Goal: Task Accomplishment & Management: Use online tool/utility

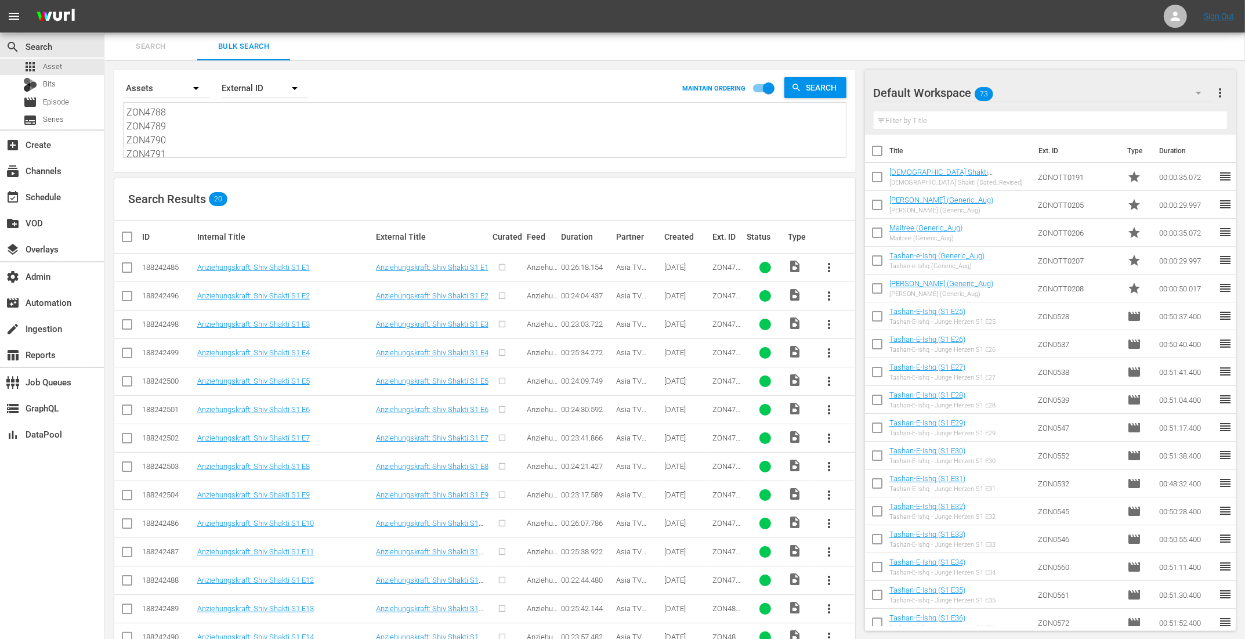
scroll to position [225, 0]
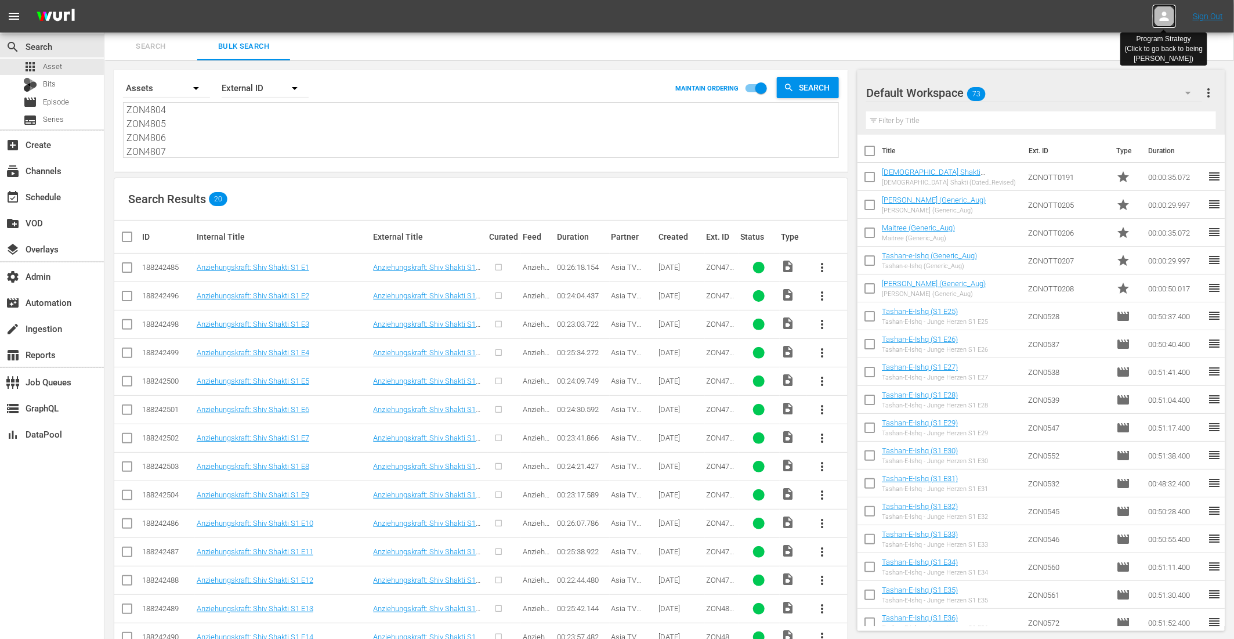
click at [1167, 15] on icon at bounding box center [1164, 16] width 9 height 9
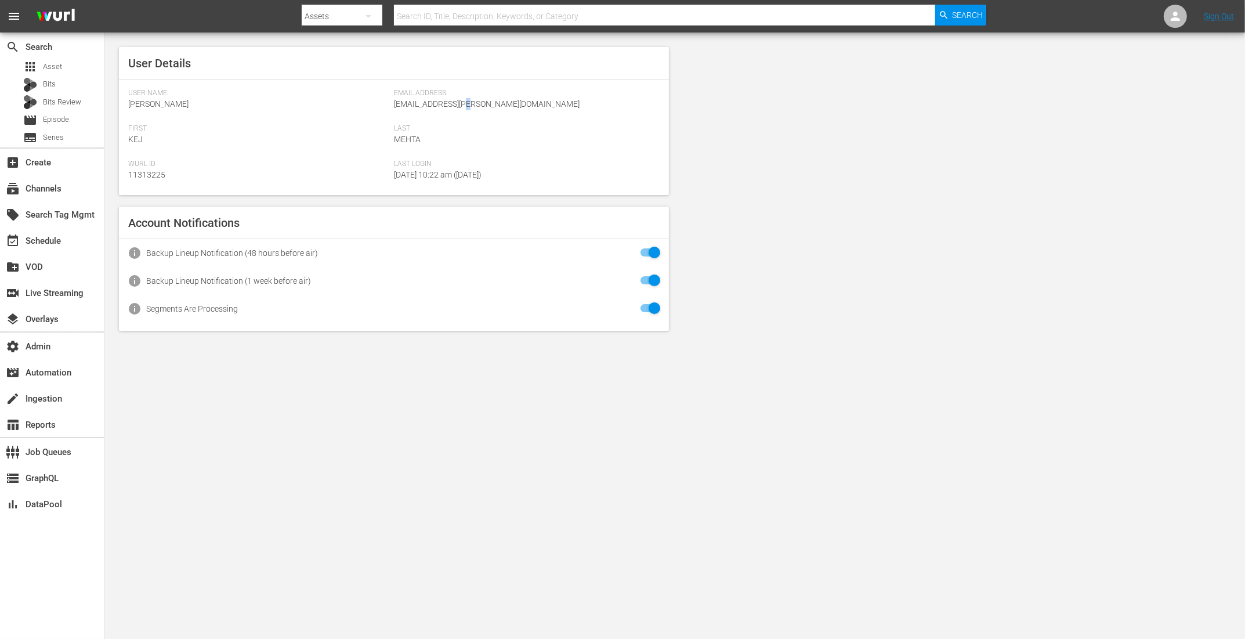
drag, startPoint x: 502, startPoint y: 102, endPoint x: 482, endPoint y: 103, distance: 20.3
click at [482, 103] on div "Email Address: kej.mehta@wurl.com" at bounding box center [527, 106] width 266 height 35
click at [1184, 15] on div at bounding box center [1175, 16] width 23 height 23
click at [1108, 12] on input "text" at bounding box center [1145, 18] width 149 height 28
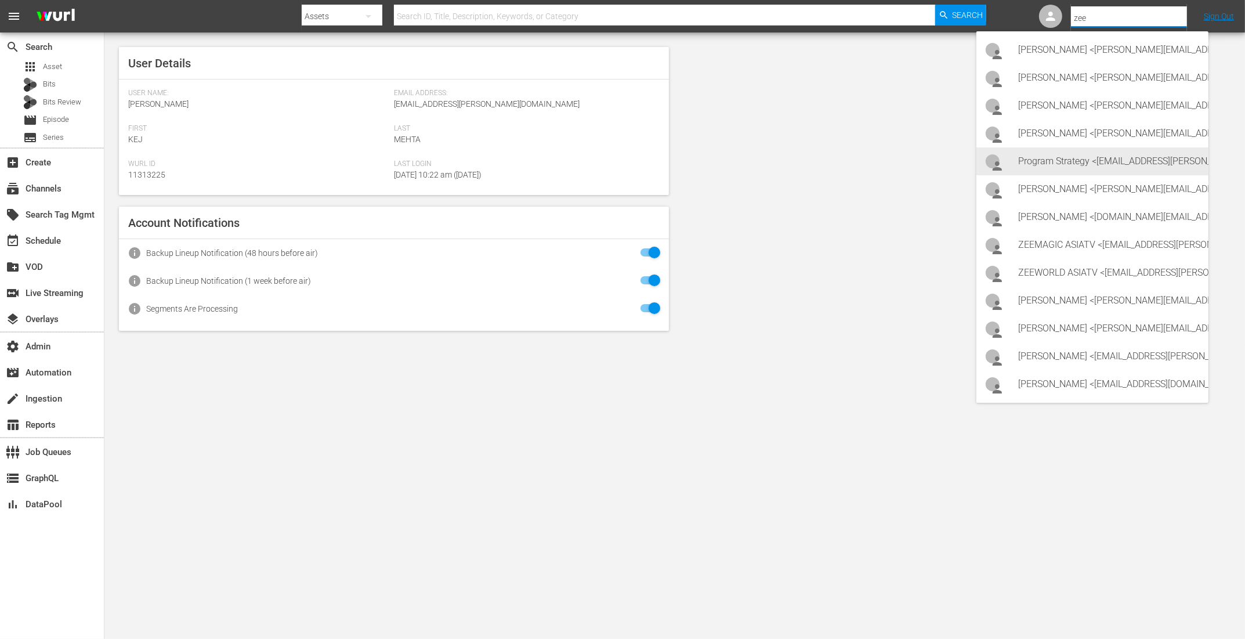
click at [1085, 166] on div "Program Strategy <Zeeone_asiatv@wurl.com>" at bounding box center [1109, 161] width 181 height 28
type input "Program Strategy (11314148)"
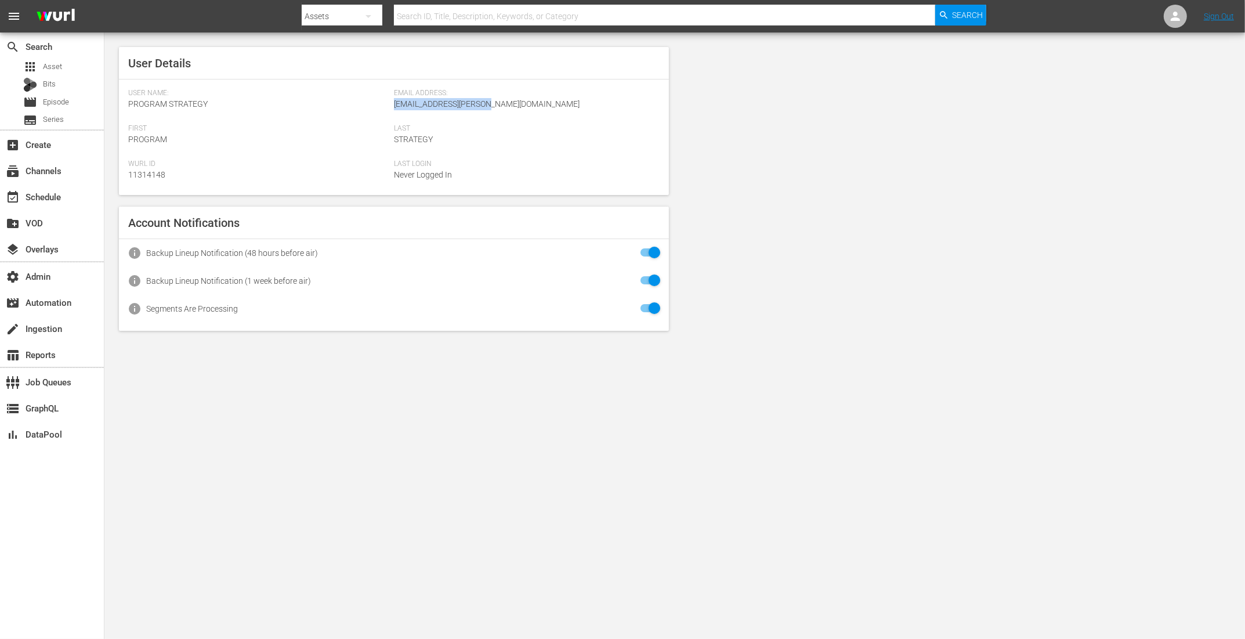
drag, startPoint x: 500, startPoint y: 107, endPoint x: 393, endPoint y: 102, distance: 106.9
click at [394, 102] on span "[EMAIL_ADDRESS][PERSON_NAME][DOMAIN_NAME]" at bounding box center [487, 103] width 186 height 9
copy span "[EMAIL_ADDRESS][PERSON_NAME][DOMAIN_NAME]"
click at [56, 59] on div "apps Asset" at bounding box center [42, 67] width 39 height 16
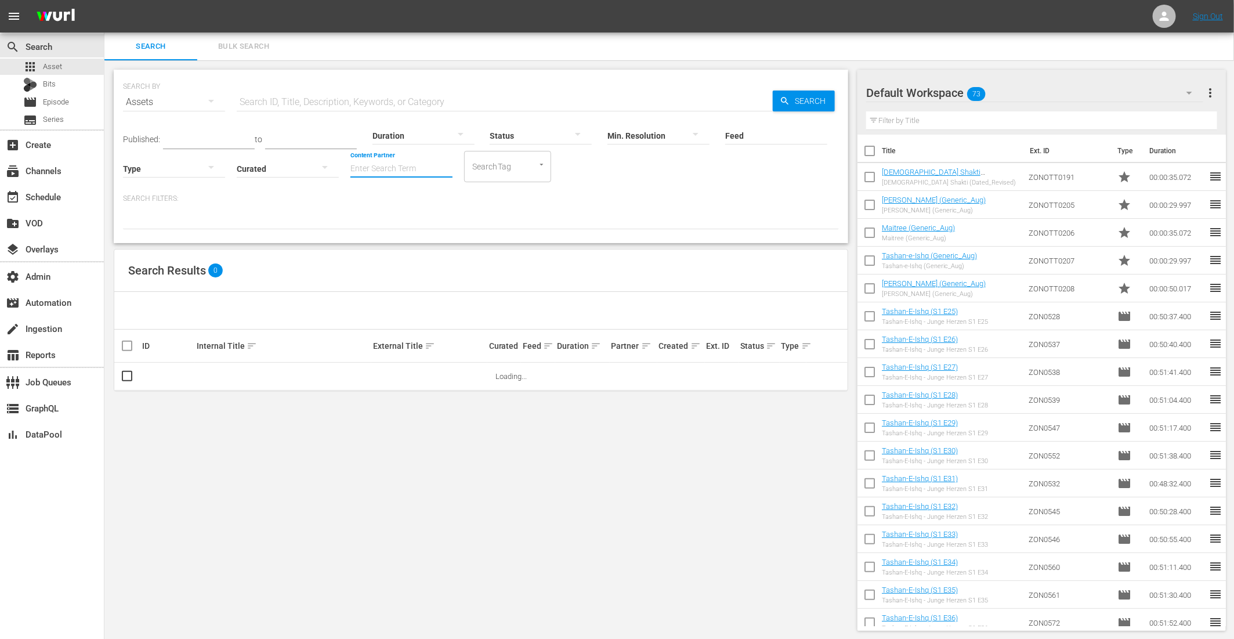
click at [376, 163] on input "Content Partner" at bounding box center [402, 170] width 102 height 42
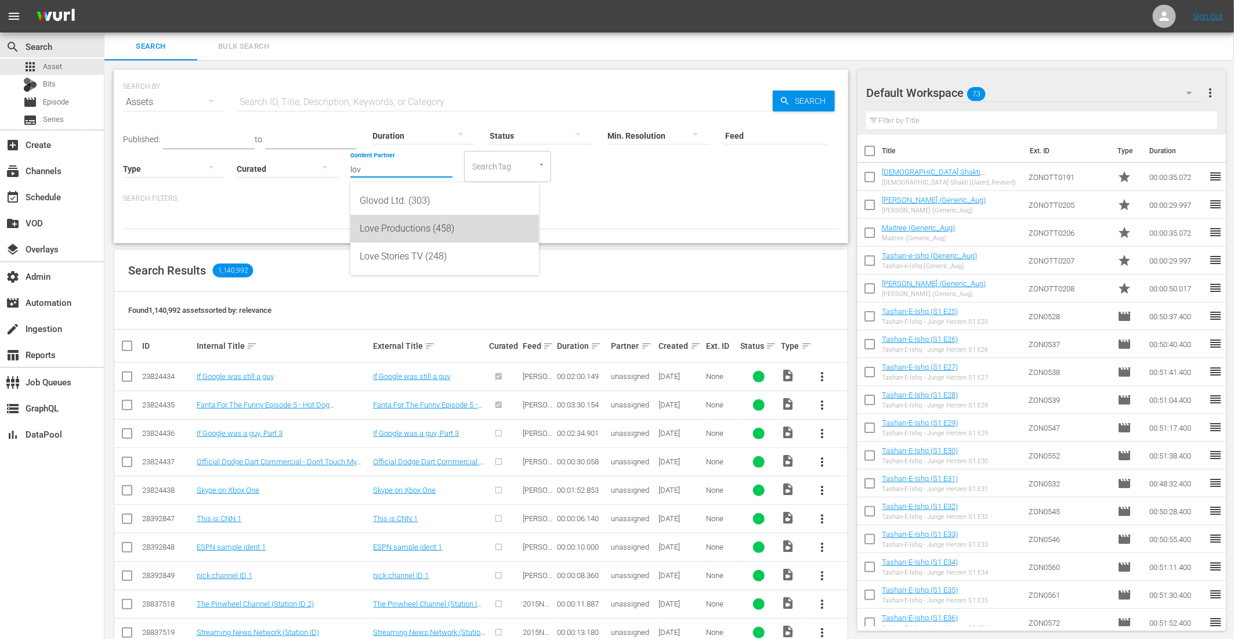
click at [400, 229] on div "Love Productions (458)" at bounding box center [445, 229] width 170 height 28
type input "Love Productions (458)"
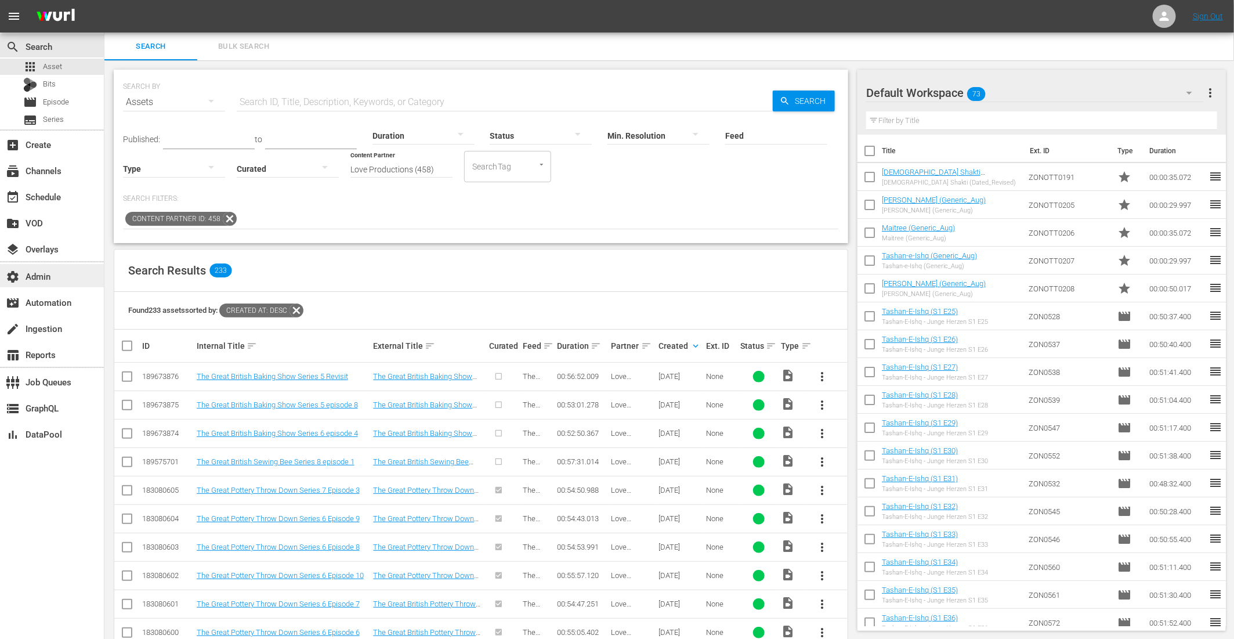
click at [56, 268] on div "settings Admin" at bounding box center [52, 275] width 104 height 23
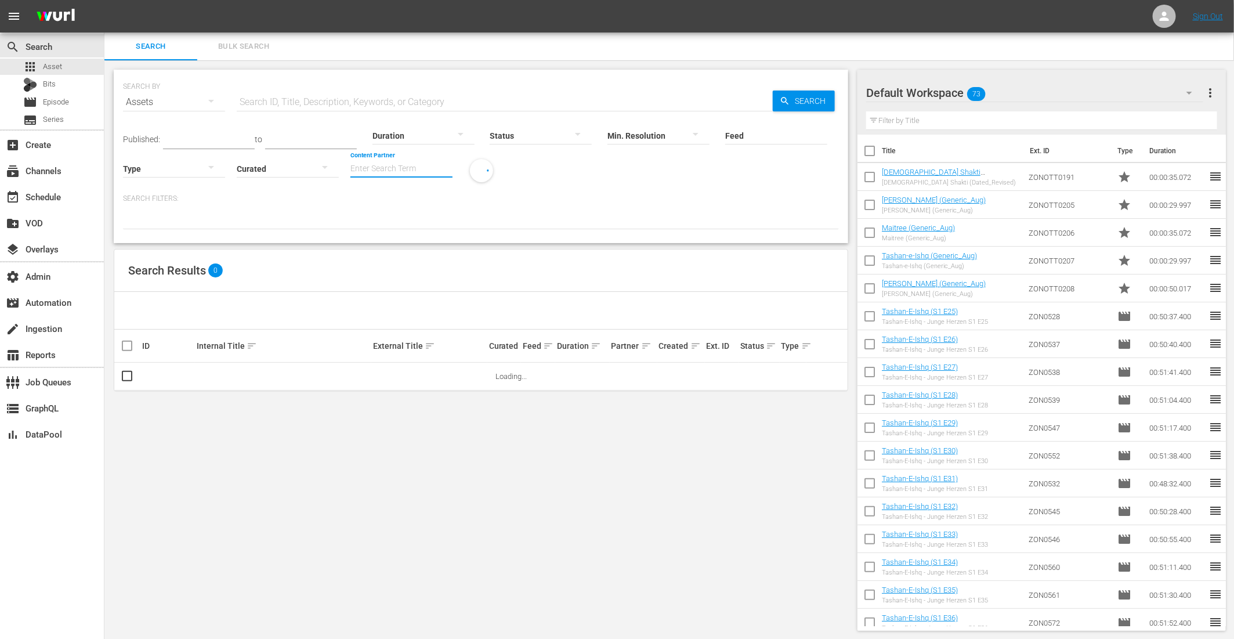
click at [365, 171] on input "Content Partner" at bounding box center [402, 170] width 102 height 42
click at [387, 228] on div "Love Productions (458)" at bounding box center [445, 229] width 170 height 28
type input "Love Productions (458)"
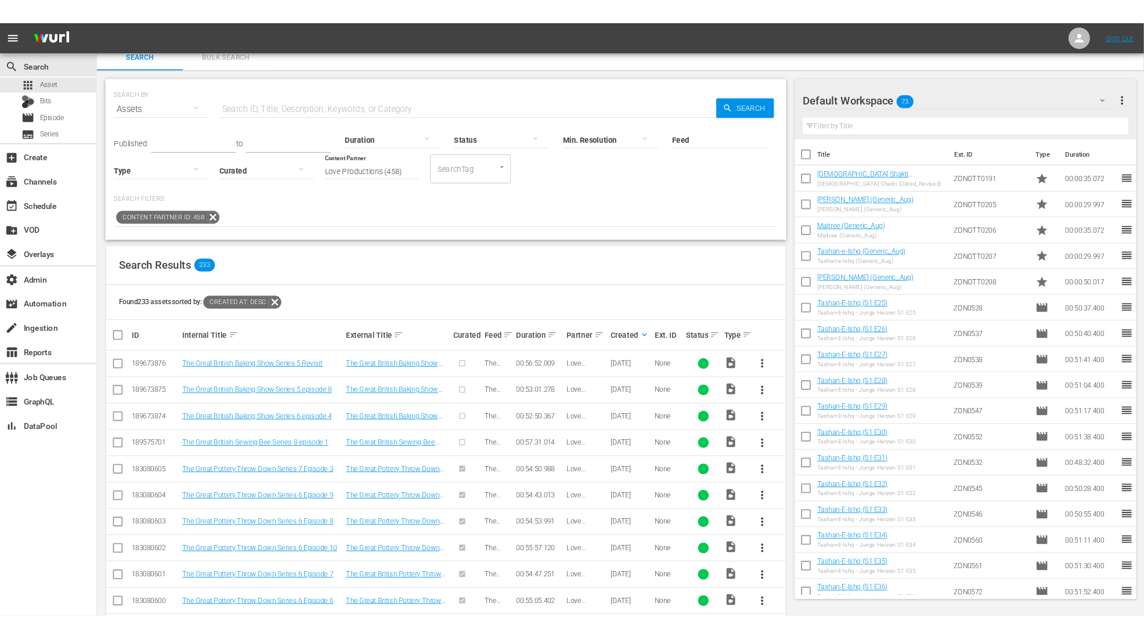
scroll to position [19, 0]
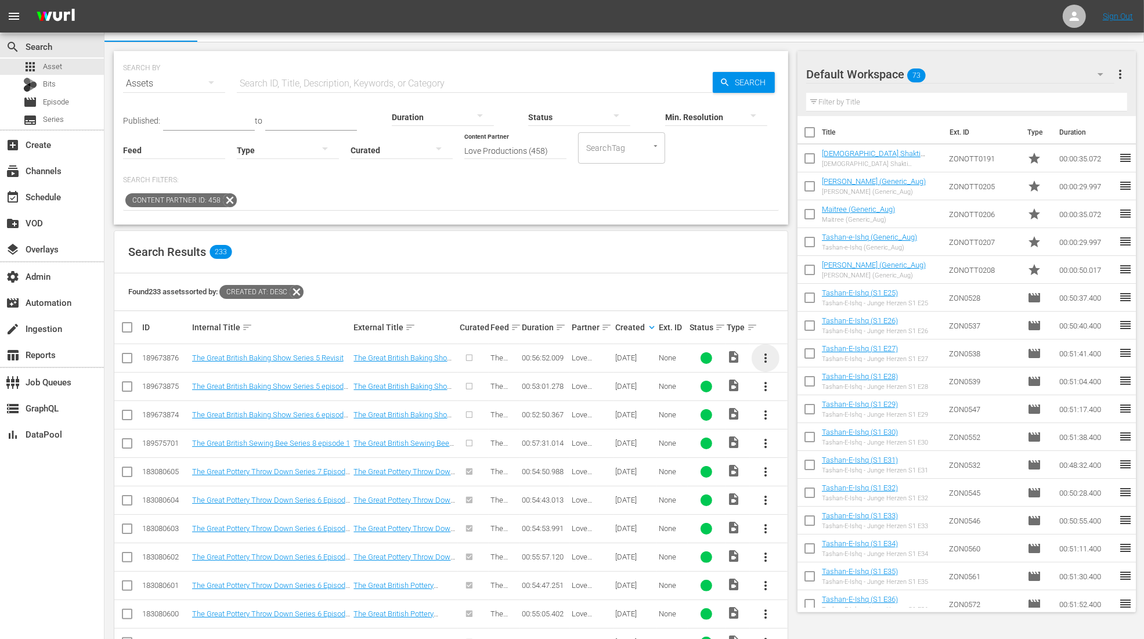
click at [768, 352] on span "more_vert" at bounding box center [766, 358] width 14 height 14
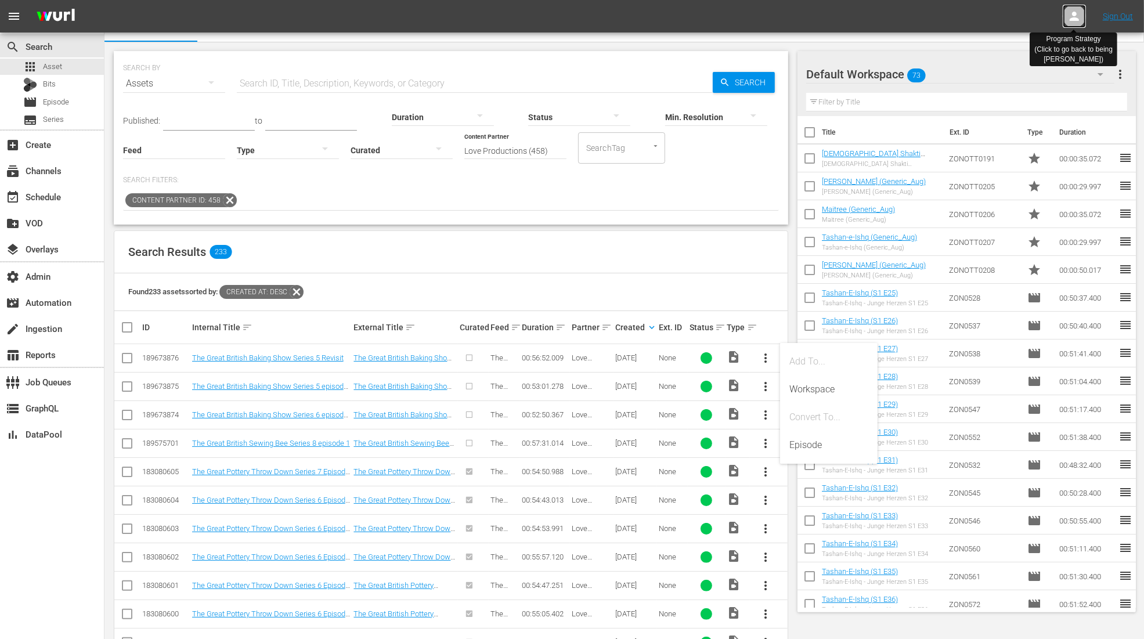
click at [1074, 13] on icon at bounding box center [1074, 16] width 9 height 9
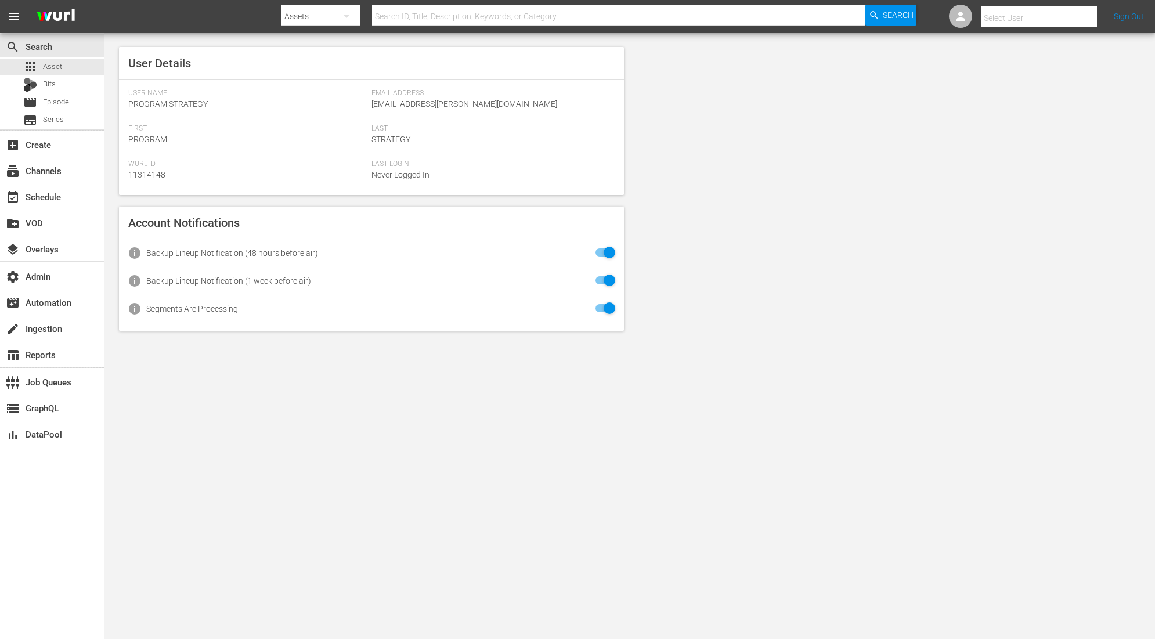
click at [1030, 12] on input "text" at bounding box center [1055, 18] width 149 height 28
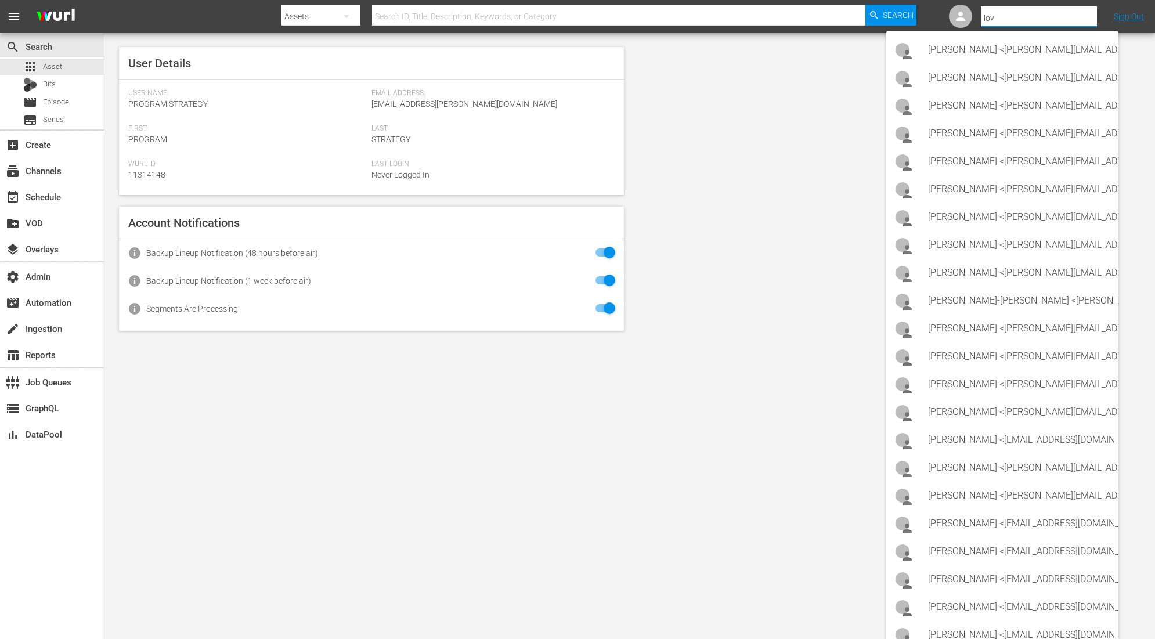
type input "love"
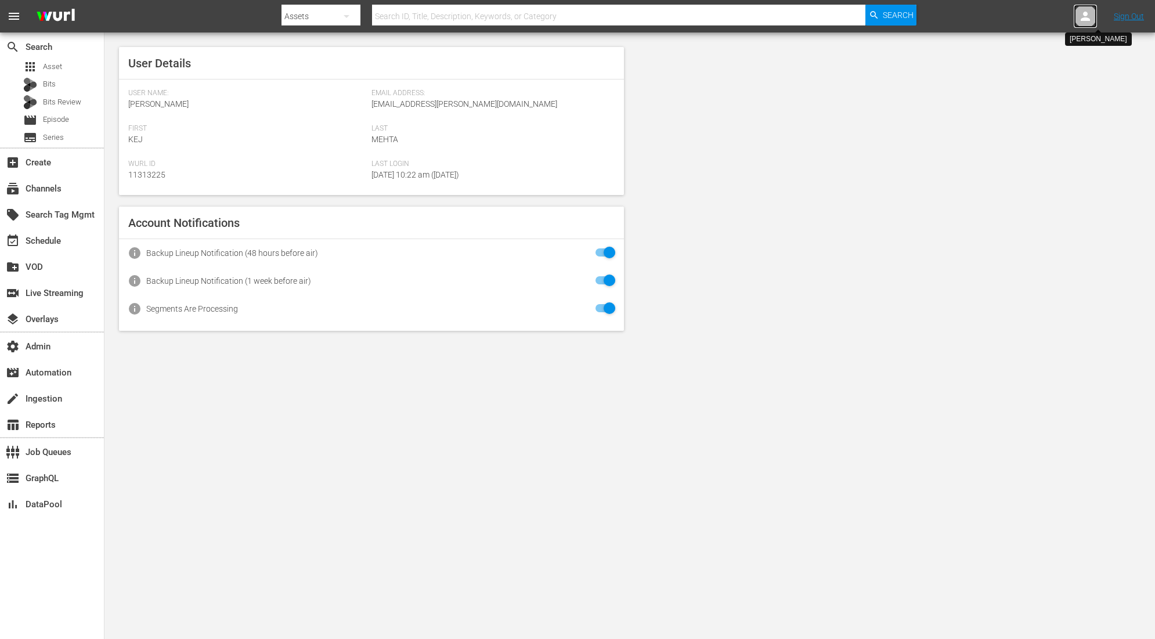
click at [1091, 12] on icon at bounding box center [1085, 16] width 14 height 14
click at [1041, 10] on input "text" at bounding box center [1055, 18] width 149 height 28
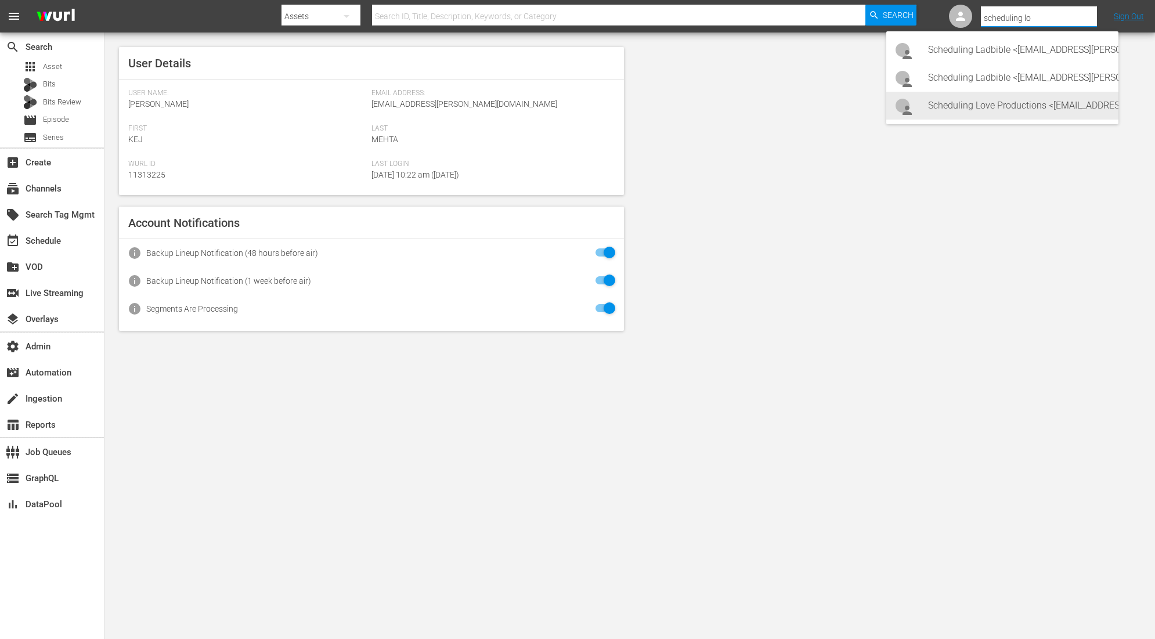
click at [1030, 108] on div "Scheduling Love Productions <[EMAIL_ADDRESS][PERSON_NAME][DOMAIN_NAME]>" at bounding box center [1018, 106] width 181 height 28
type input "Scheduling Love Productions (11314820)"
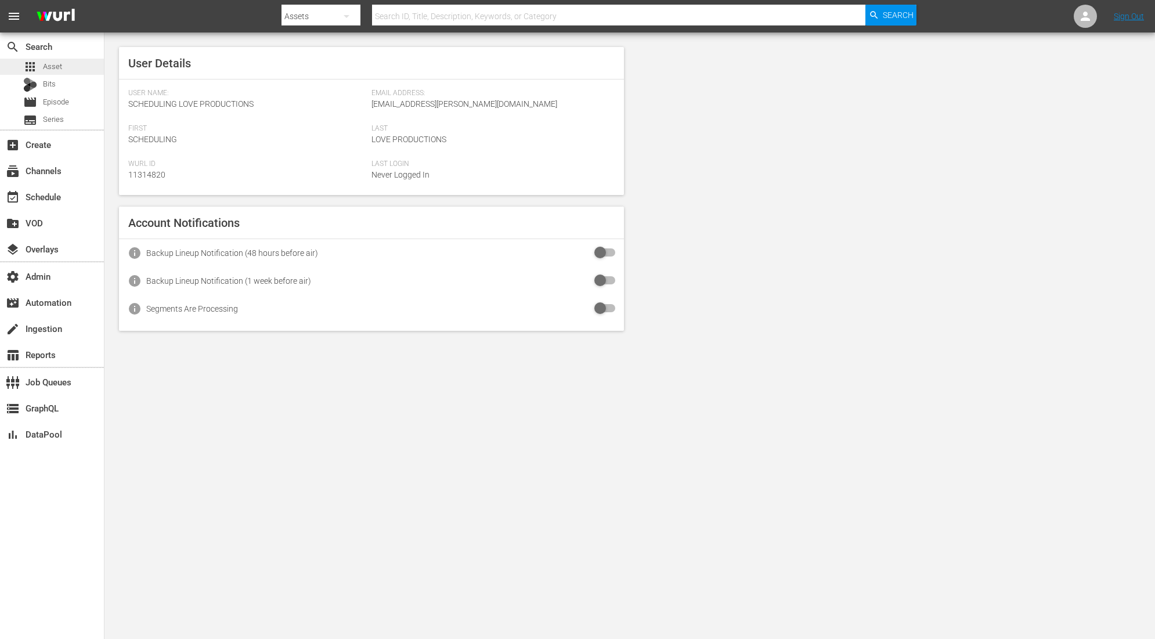
click at [66, 68] on div "apps Asset" at bounding box center [52, 67] width 104 height 16
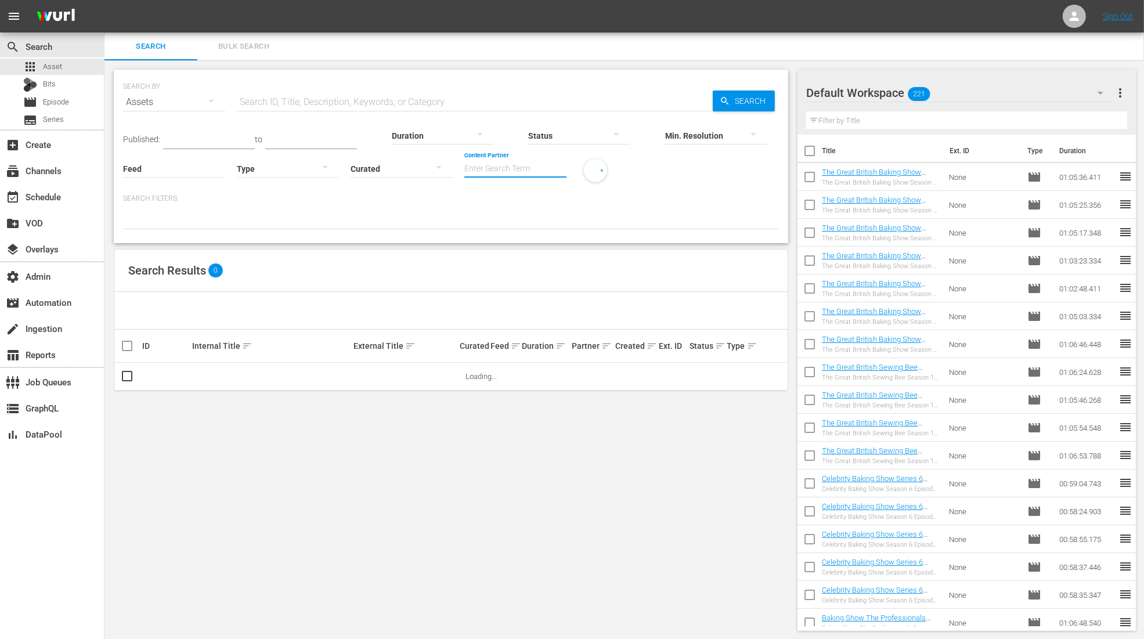
click at [474, 168] on input "Content Partner" at bounding box center [515, 170] width 102 height 42
click at [485, 205] on div "Love Productions (458)" at bounding box center [559, 201] width 170 height 28
type input "Love Productions (458)"
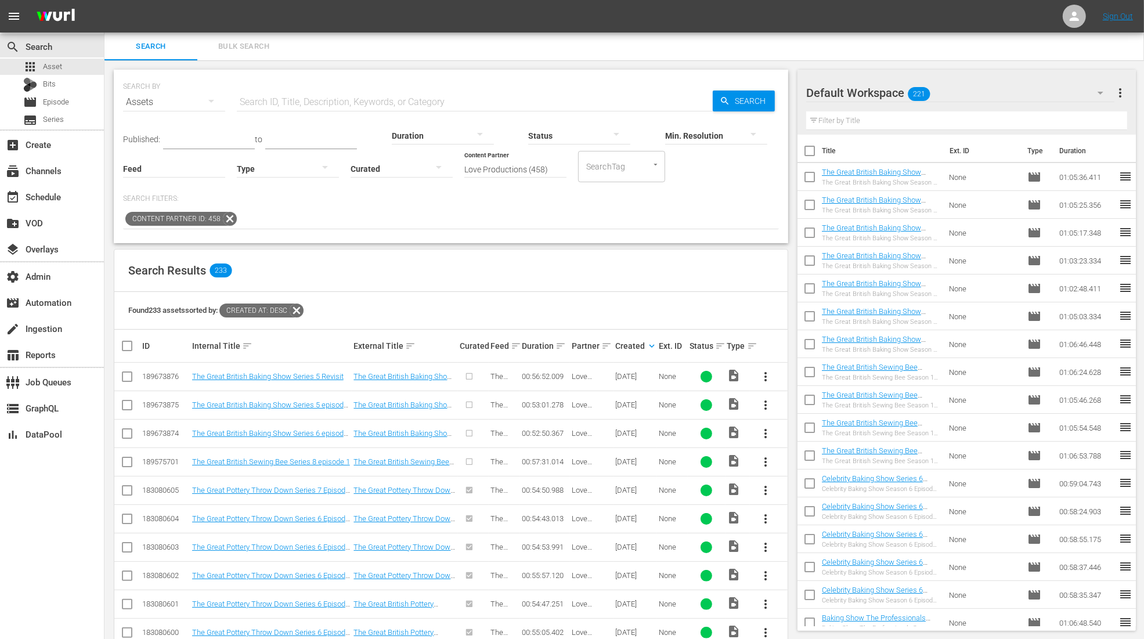
click at [764, 371] on span "more_vert" at bounding box center [766, 377] width 14 height 14
click at [818, 468] on div "Episode" at bounding box center [828, 464] width 79 height 28
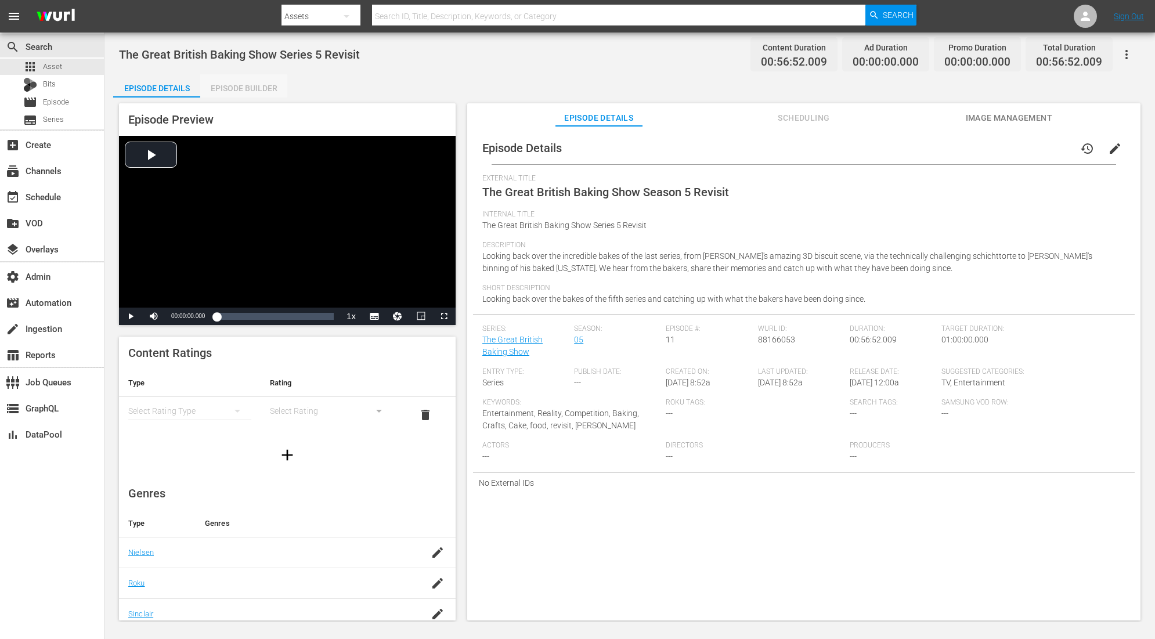
click at [258, 85] on div "Episode Builder" at bounding box center [243, 88] width 87 height 28
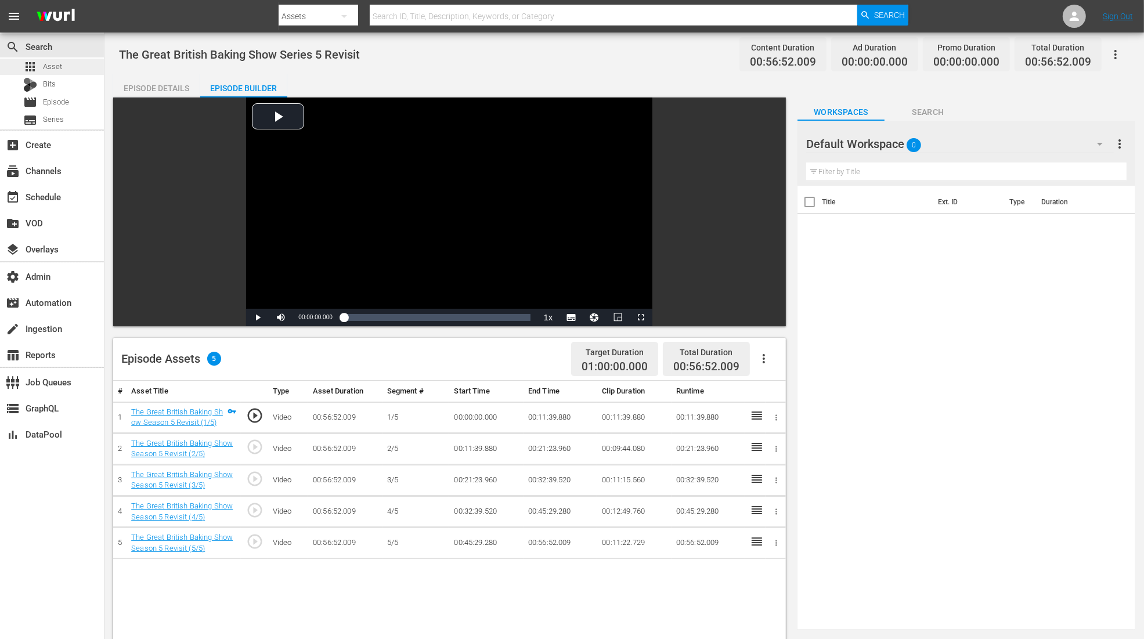
click at [80, 65] on div "apps Asset" at bounding box center [52, 67] width 104 height 16
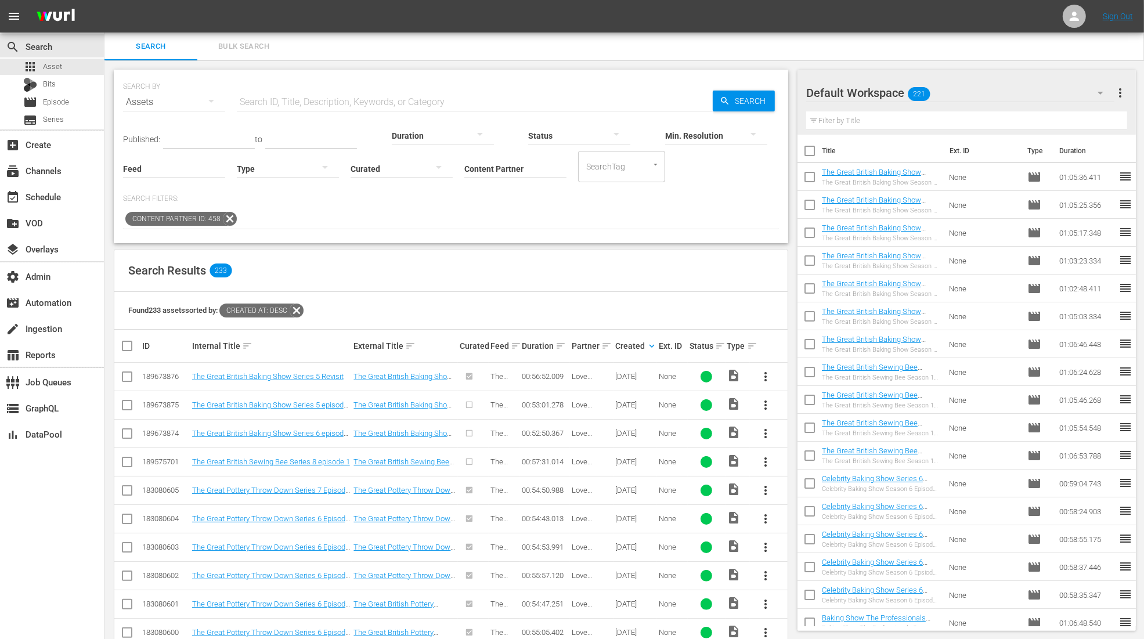
click at [259, 167] on div at bounding box center [288, 168] width 102 height 33
click at [269, 184] on div "Ad" at bounding box center [288, 185] width 102 height 19
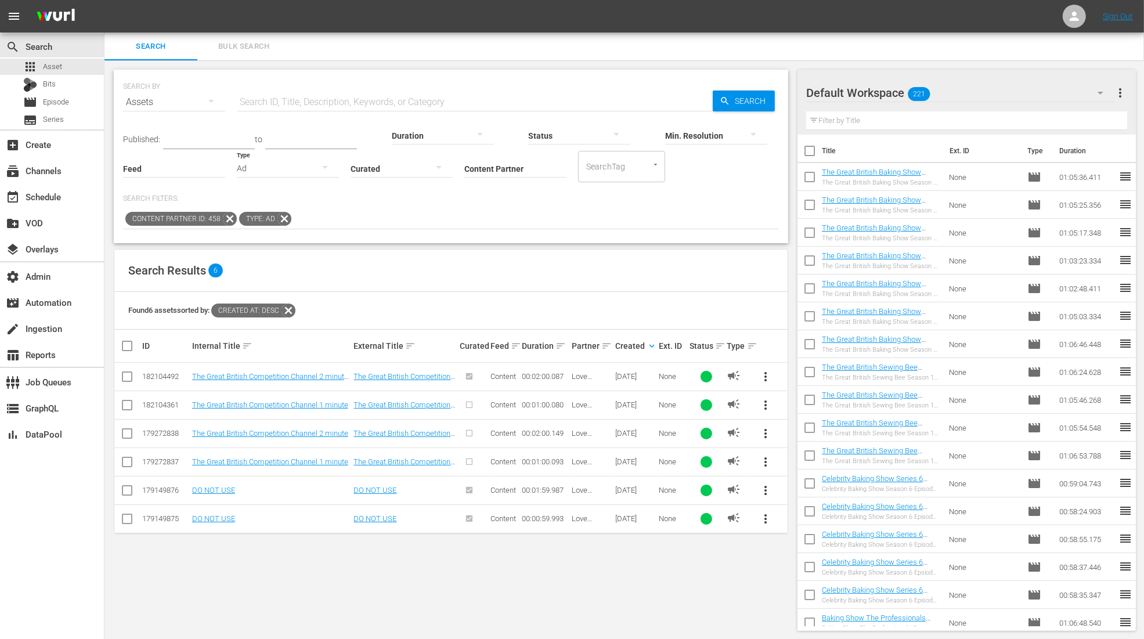
click at [768, 375] on span "more_vert" at bounding box center [766, 377] width 14 height 14
click at [802, 400] on div "Workspace" at bounding box center [844, 409] width 111 height 28
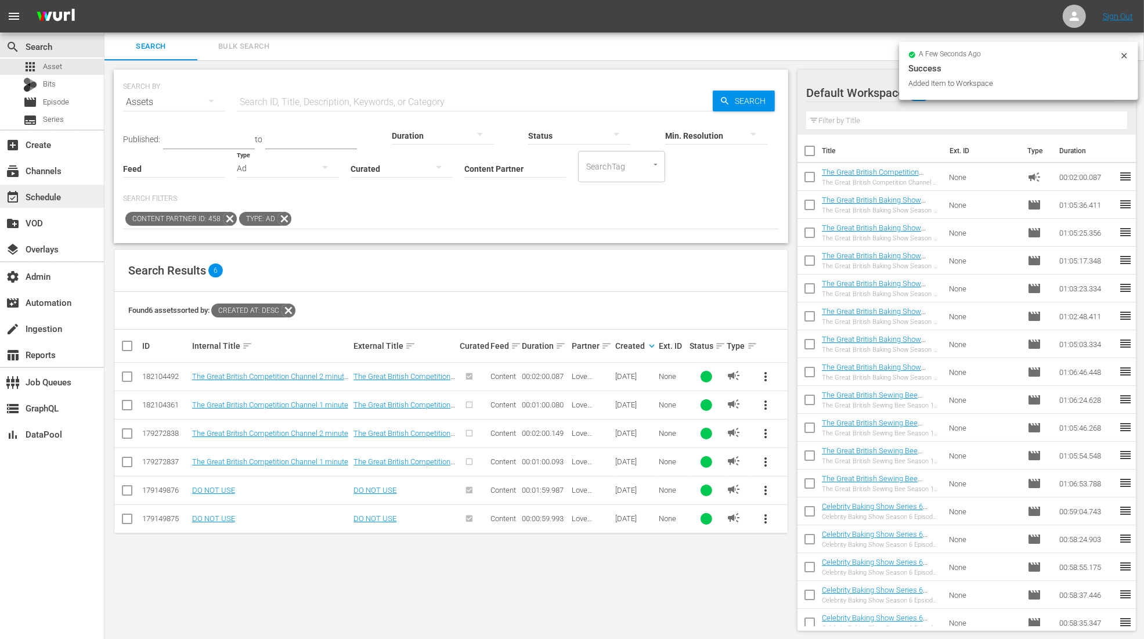
click at [33, 193] on div "event_available Schedule" at bounding box center [32, 195] width 65 height 10
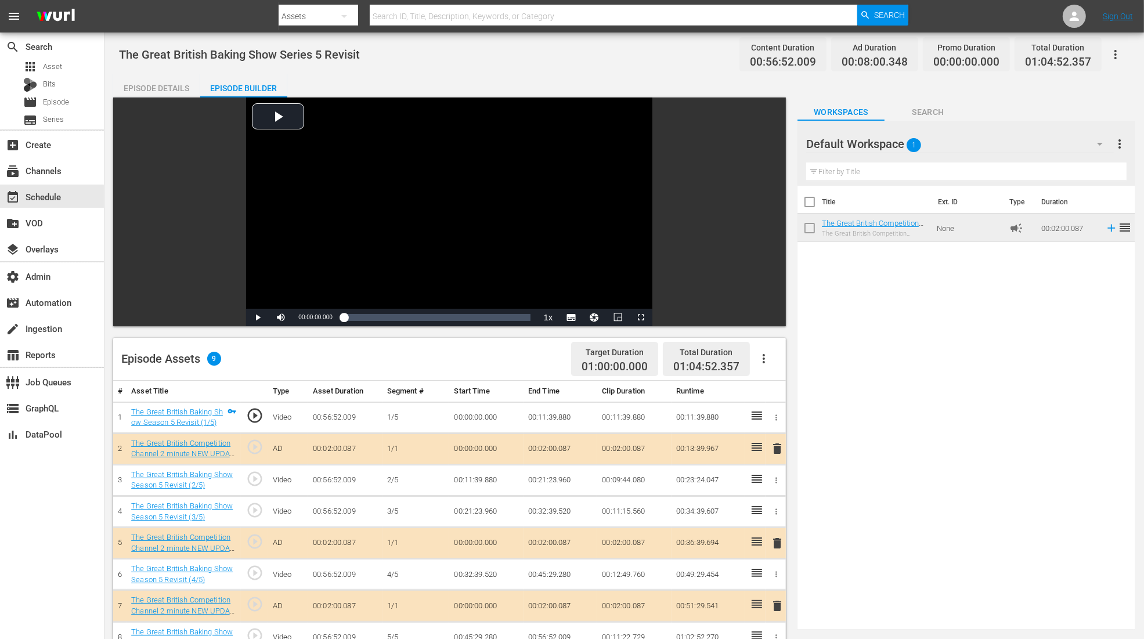
click at [168, 87] on div "Episode Details" at bounding box center [156, 88] width 87 height 28
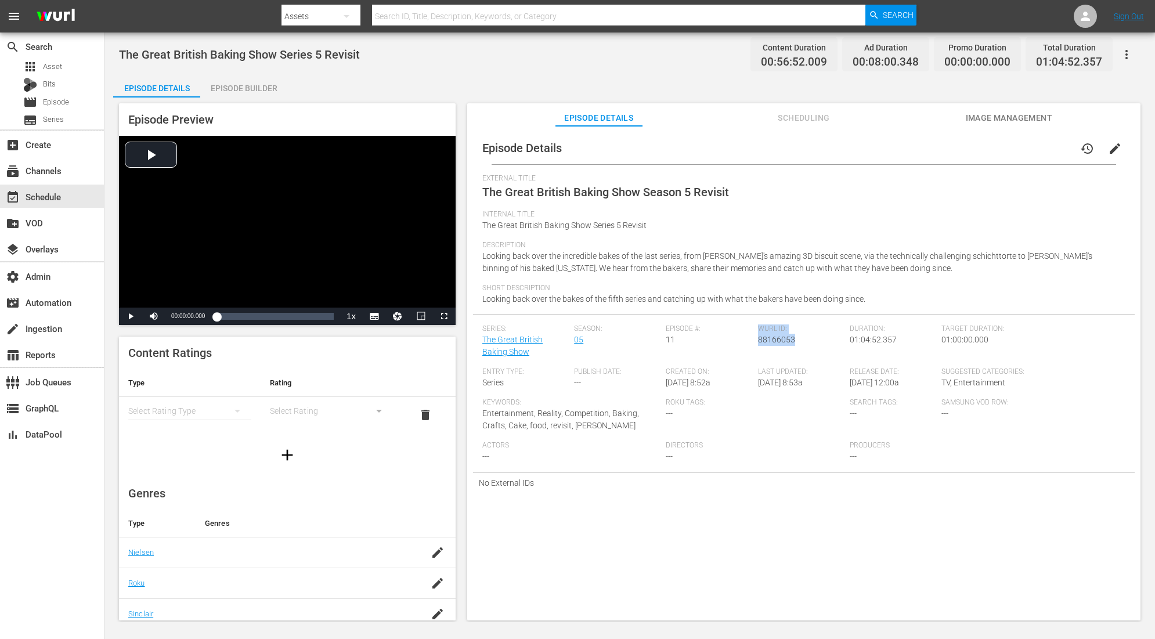
drag, startPoint x: 793, startPoint y: 338, endPoint x: 753, endPoint y: 342, distance: 39.6
click at [753, 342] on div "Series: The Great British Baking Show Season: 05 Episode #: 11 Wurl ID: 8816605…" at bounding box center [803, 397] width 643 height 147
click at [754, 342] on div "Episode #: 11" at bounding box center [712, 345] width 92 height 43
drag, startPoint x: 790, startPoint y: 339, endPoint x: 756, endPoint y: 342, distance: 34.9
click at [758, 342] on div "Wurl ID: 88166053" at bounding box center [804, 345] width 92 height 43
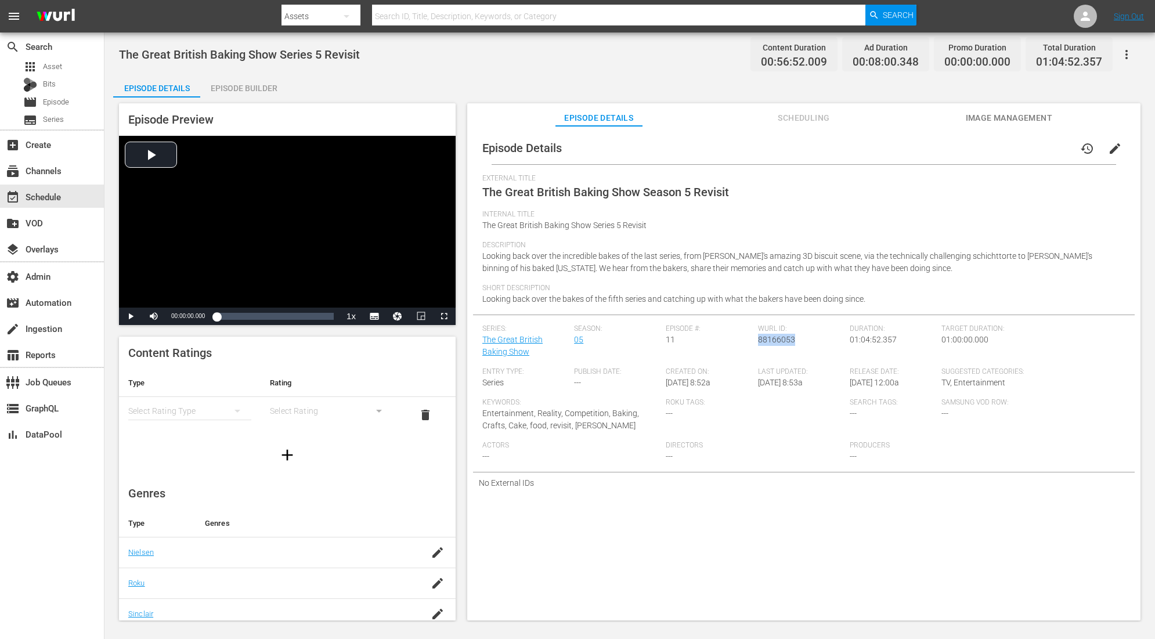
copy span "88166053"
click at [71, 70] on div "apps Asset" at bounding box center [52, 67] width 104 height 16
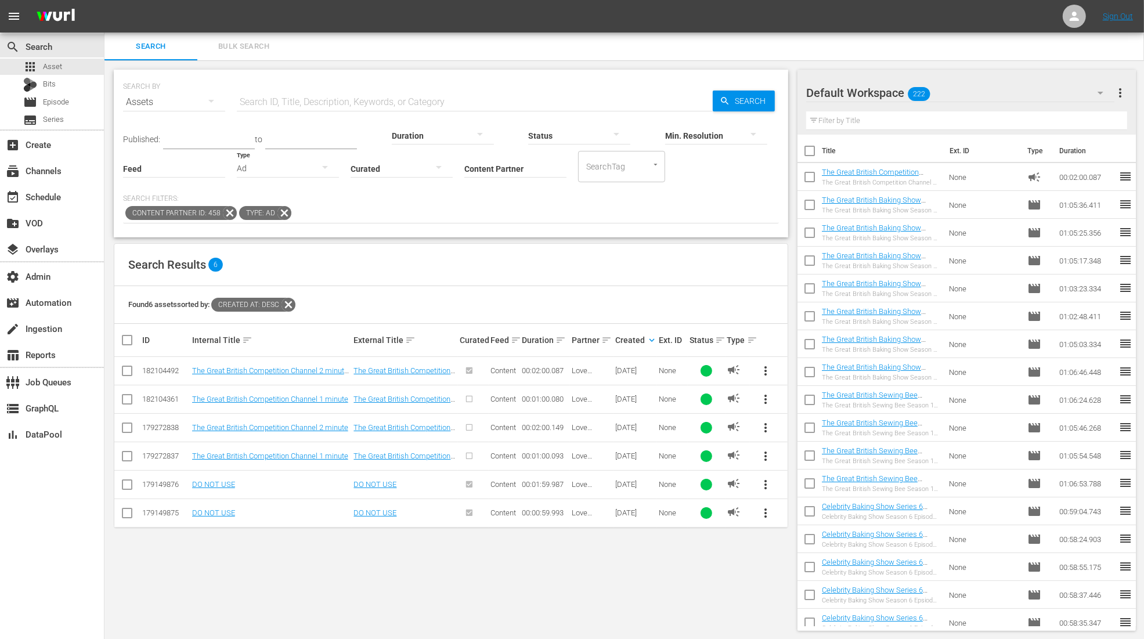
click at [279, 214] on icon at bounding box center [284, 212] width 15 height 15
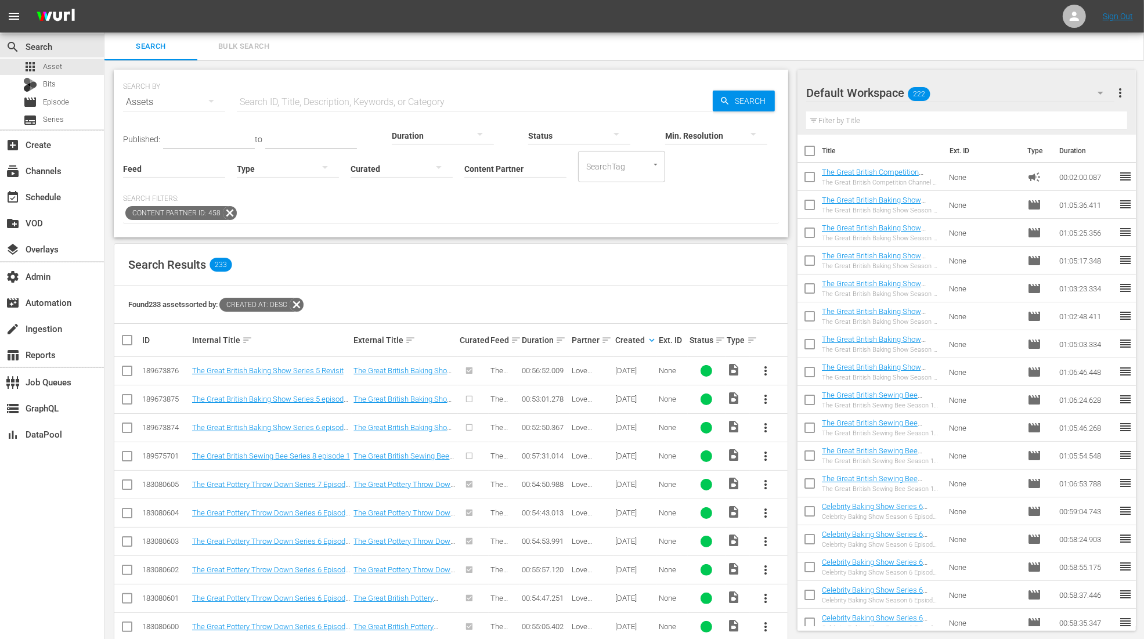
click at [769, 399] on span "more_vert" at bounding box center [766, 399] width 14 height 14
click at [815, 487] on div "Episode" at bounding box center [828, 486] width 79 height 28
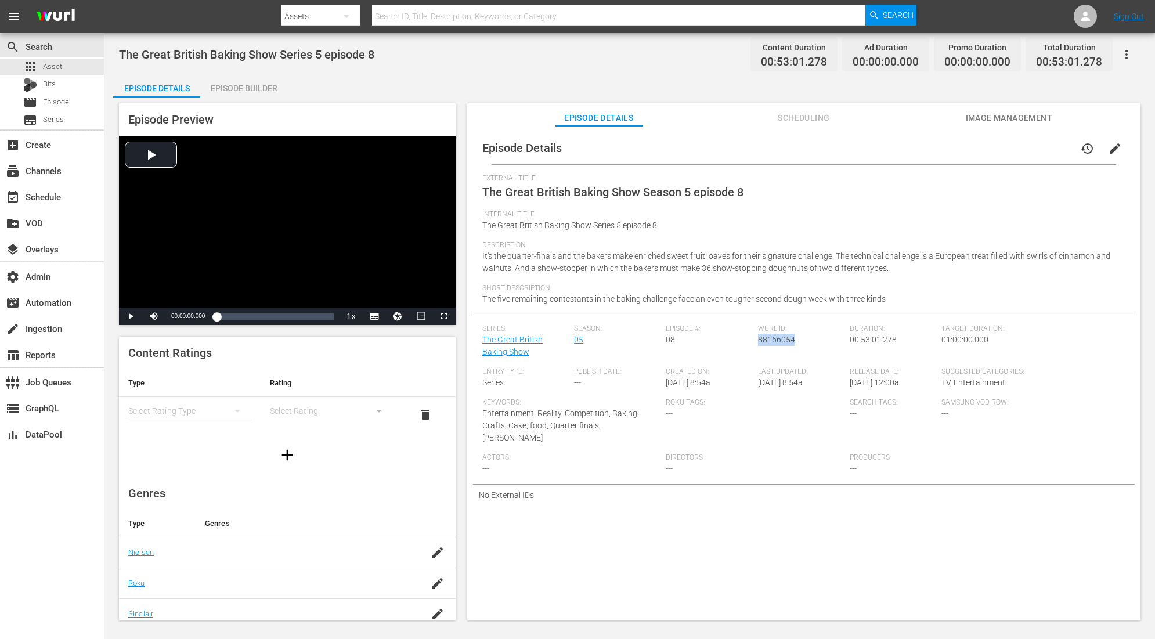
drag, startPoint x: 793, startPoint y: 338, endPoint x: 755, endPoint y: 339, distance: 37.7
click at [758, 339] on div "Wurl ID: 88166054" at bounding box center [804, 345] width 92 height 43
copy span "88166054"
click at [261, 89] on div "Episode Builder" at bounding box center [243, 88] width 87 height 28
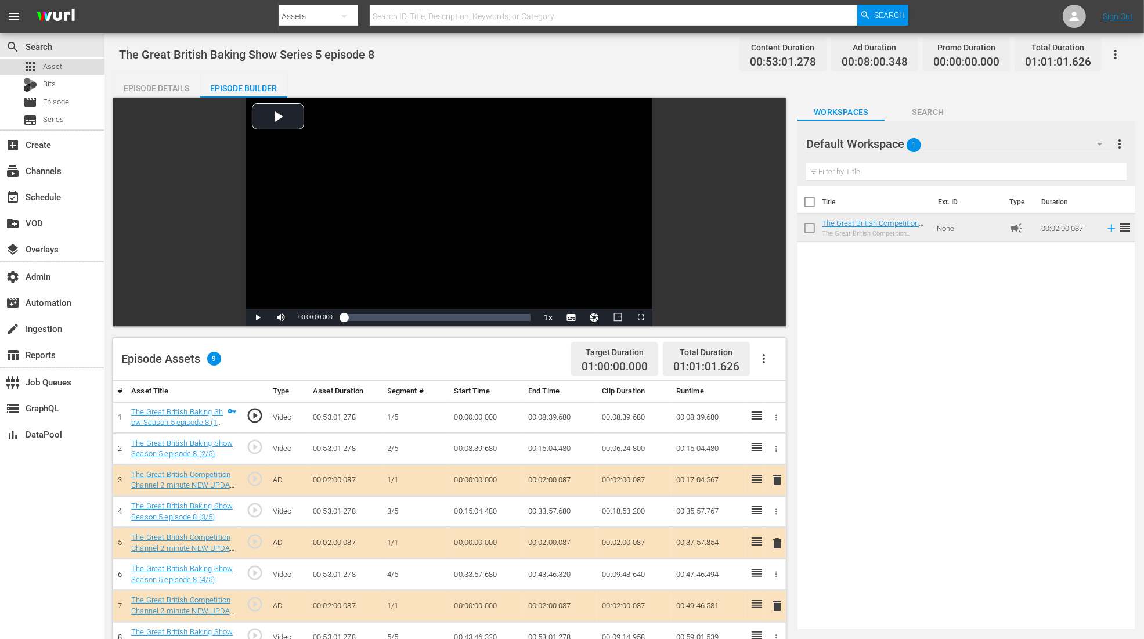
click at [63, 67] on div "apps Asset" at bounding box center [52, 67] width 104 height 16
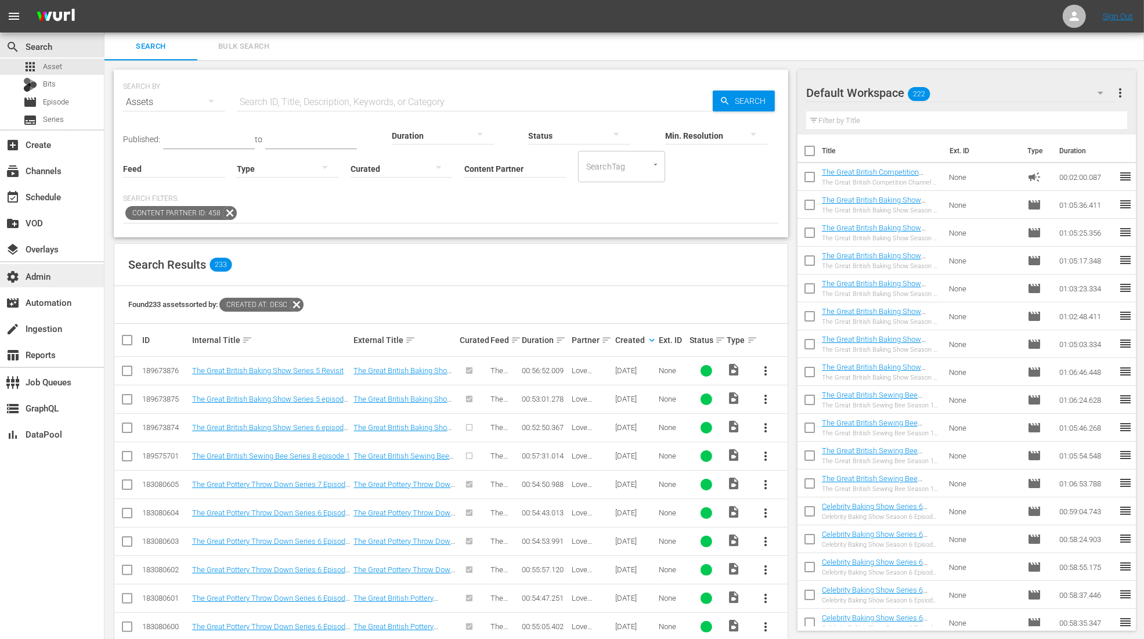
click at [44, 284] on div "settings Admin" at bounding box center [52, 275] width 104 height 23
